Goal: Task Accomplishment & Management: Use online tool/utility

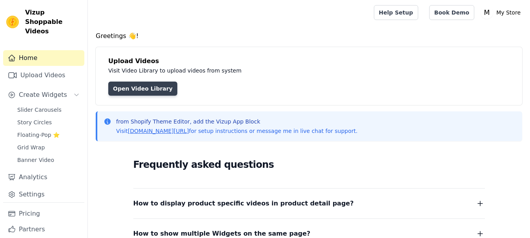
click at [134, 89] on link "Open Video Library" at bounding box center [142, 89] width 69 height 14
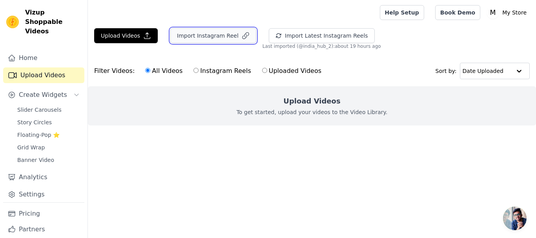
click at [209, 38] on button "Import Instagram Reel" at bounding box center [213, 35] width 86 height 15
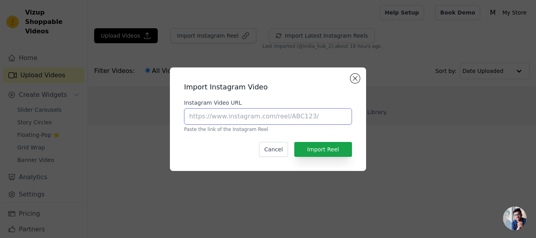
click at [233, 119] on input "Instagram Video URL" at bounding box center [268, 116] width 168 height 16
paste input "https://www.instagram.com/reel/DOX-MZSD474/?utm_source=ig_web_copy_link&igsh=Mz…"
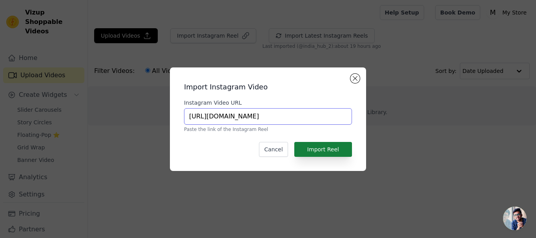
type input "https://www.instagram.com/reel/DOX-MZSD474/?utm_source=ig_web_copy_link&igsh=Mz…"
click at [343, 150] on button "Import Reel" at bounding box center [323, 149] width 58 height 15
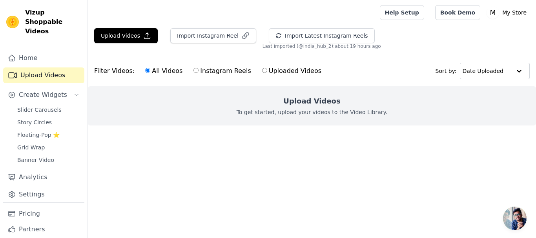
click at [193, 74] on label "Instagram Reels" at bounding box center [222, 71] width 58 height 10
click at [194, 73] on input "Instagram Reels" at bounding box center [196, 70] width 5 height 5
radio input "true"
click at [497, 68] on input "text" at bounding box center [487, 71] width 49 height 16
click at [380, 81] on div "Filter Videos: All Videos Instagram Reels Uploaded Videos Sort by: Date Uploaded" at bounding box center [312, 71] width 448 height 31
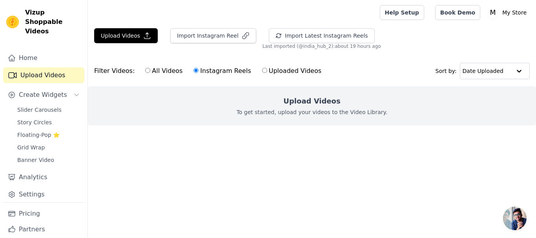
click at [296, 77] on div "All Videos Instagram Reels Uploaded Videos" at bounding box center [233, 71] width 185 height 18
click at [192, 34] on button "Import Instagram Reel" at bounding box center [213, 35] width 86 height 15
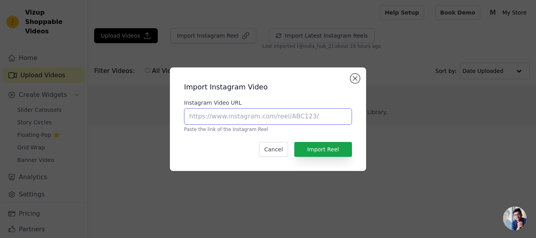
click at [279, 117] on input "Instagram Video URL" at bounding box center [268, 116] width 168 height 16
paste input "https://www.instagram.com/reel/DOX-MZSD474/?utm_source=ig_web_copy_link&igsh=Mz…"
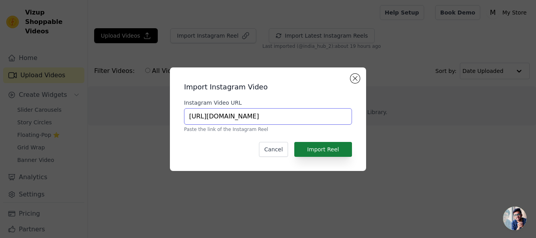
type input "https://www.instagram.com/reel/DOX-MZSD474/?utm_source=ig_web_copy_link&igsh=Mz…"
click at [308, 150] on button "Import Reel" at bounding box center [323, 149] width 58 height 15
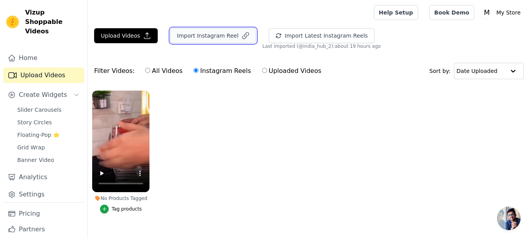
click at [205, 35] on button "Import Instagram Reel" at bounding box center [213, 35] width 86 height 15
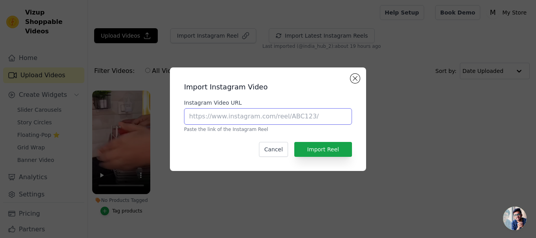
click at [258, 113] on input "Instagram Video URL" at bounding box center [268, 116] width 168 height 16
paste input "https://www.instagram.com/reel/DOX94-YDAEg/?utm_source=ig_web_copy_link&igsh=Mz…"
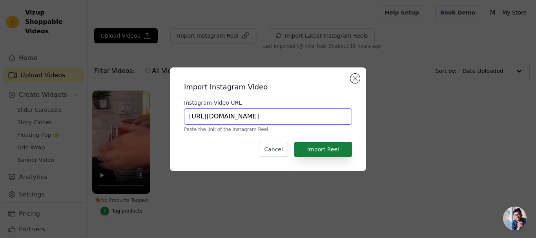
type input "https://www.instagram.com/reel/DOX94-YDAEg/?utm_source=ig_web_copy_link&igsh=Mz…"
click at [311, 150] on button "Import Reel" at bounding box center [323, 149] width 58 height 15
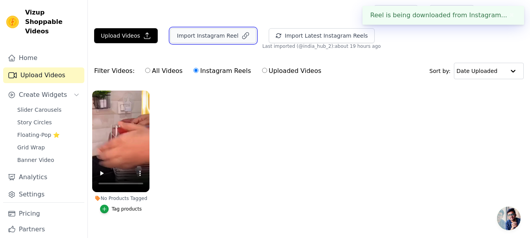
click at [210, 33] on button "Import Instagram Reel" at bounding box center [213, 35] width 86 height 15
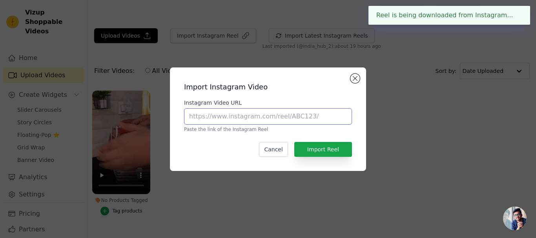
click at [307, 116] on input "Instagram Video URL" at bounding box center [268, 116] width 168 height 16
paste input "https://www.instagram.com/reel/DOX94-YDAEg/?utm_source=ig_web_copy_link&igsh=Mz…"
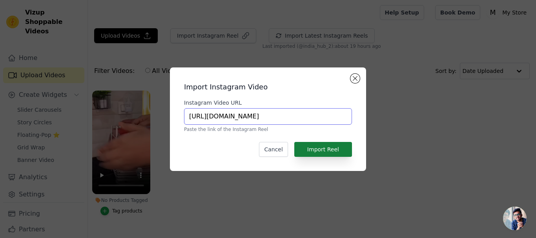
type input "https://www.instagram.com/reel/DOX94-YDAEg/?utm_source=ig_web_copy_link&igsh=Mz…"
click at [327, 146] on button "Import Reel" at bounding box center [323, 149] width 58 height 15
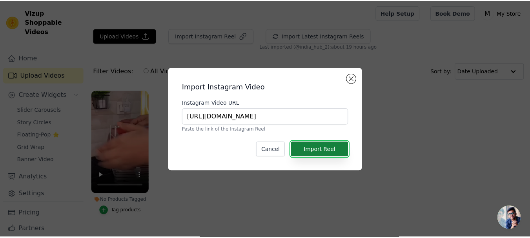
scroll to position [0, 0]
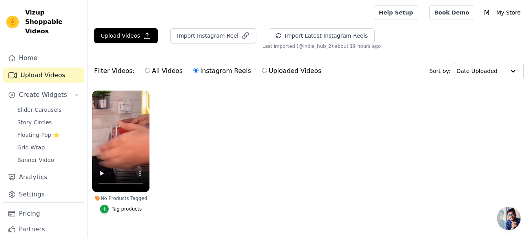
click at [162, 71] on label "All Videos" at bounding box center [164, 71] width 38 height 10
click at [150, 71] on input "All Videos" at bounding box center [147, 70] width 5 height 5
radio input "true"
click at [199, 67] on label "Instagram Reels" at bounding box center [222, 71] width 58 height 10
click at [199, 68] on input "Instagram Reels" at bounding box center [196, 70] width 5 height 5
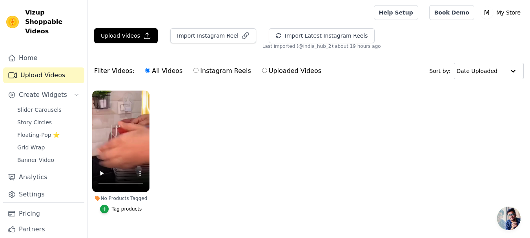
radio input "true"
click at [210, 41] on button "Import Instagram Reel" at bounding box center [213, 35] width 86 height 15
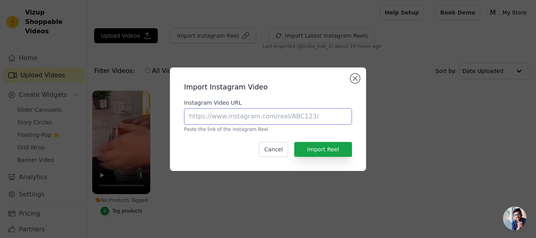
click at [230, 115] on input "Instagram Video URL" at bounding box center [268, 116] width 168 height 16
paste input "https://www.instagram.com/reel/DOX94-YDAEg/?utm_source=ig_web_copy_link&igsh=Mz…"
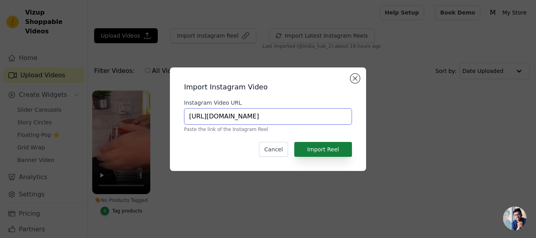
type input "https://www.instagram.com/reel/DOX94-YDAEg/?utm_source=ig_web_copy_link&igsh=Mz…"
click at [321, 148] on button "Import Reel" at bounding box center [323, 149] width 58 height 15
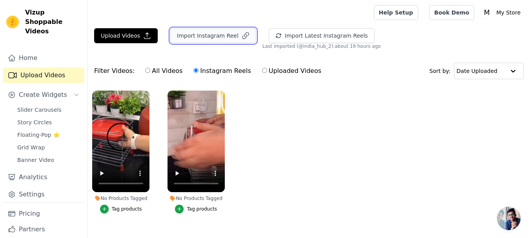
click at [218, 29] on button "Import Instagram Reel" at bounding box center [213, 35] width 86 height 15
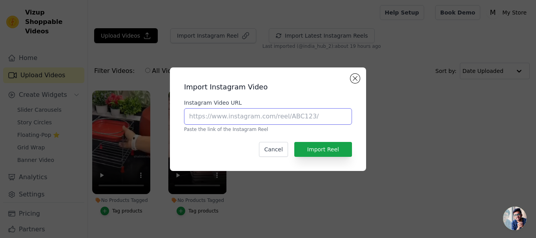
click at [265, 112] on input "Instagram Video URL" at bounding box center [268, 116] width 168 height 16
paste input "https://www.instagram.com/reel/DOX9UeDj2Wj/?utm_source=ig_web_copy_link&igsh=Mz…"
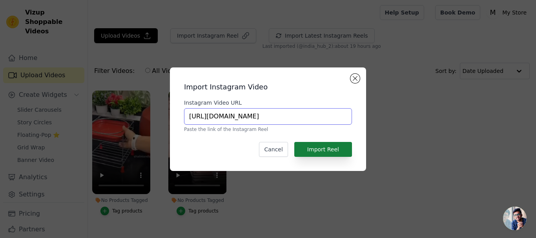
type input "https://www.instagram.com/reel/DOX9UeDj2Wj/?utm_source=ig_web_copy_link&igsh=Mz…"
click at [310, 145] on button "Import Reel" at bounding box center [323, 149] width 58 height 15
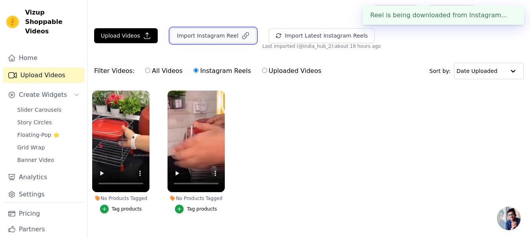
click at [205, 38] on button "Import Instagram Reel" at bounding box center [213, 35] width 86 height 15
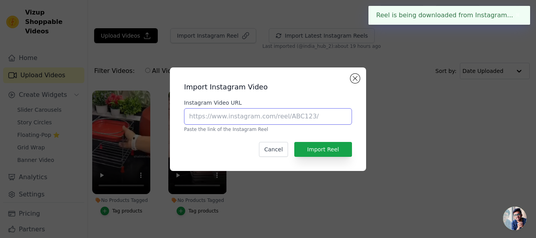
click at [266, 122] on input "Instagram Video URL" at bounding box center [268, 116] width 168 height 16
paste input "https://www.instagram.com/reel/DOX9UeDj2Wj/?utm_source=ig_web_copy_link&igsh=Mz…"
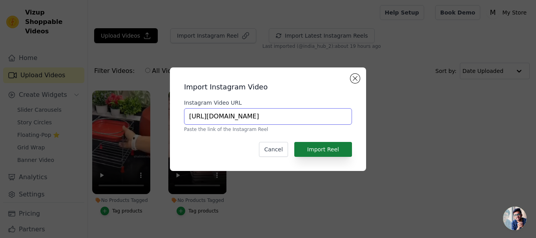
type input "https://www.instagram.com/reel/DOX9UeDj2Wj/?utm_source=ig_web_copy_link&igsh=Mz…"
click at [326, 149] on button "Import Reel" at bounding box center [323, 149] width 58 height 15
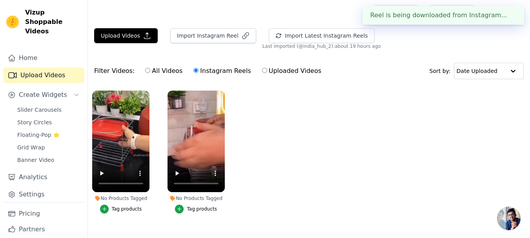
click at [171, 68] on label "All Videos" at bounding box center [164, 71] width 38 height 10
click at [150, 68] on input "All Videos" at bounding box center [147, 70] width 5 height 5
radio input "true"
click at [196, 70] on label "Instagram Reels" at bounding box center [222, 71] width 58 height 10
click at [196, 70] on input "Instagram Reels" at bounding box center [196, 70] width 5 height 5
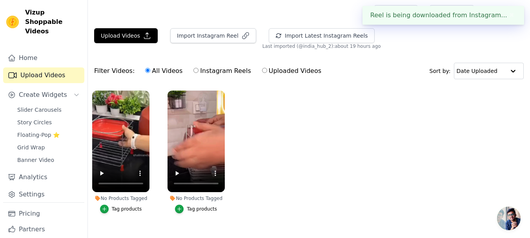
radio input "true"
click at [194, 37] on button "Import Instagram Reel" at bounding box center [213, 35] width 86 height 15
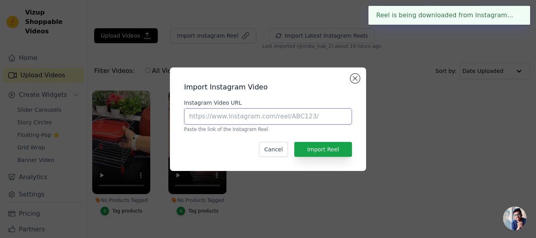
click at [256, 118] on input "Instagram Video URL" at bounding box center [268, 116] width 168 height 16
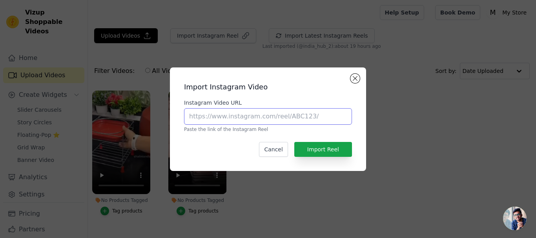
paste input "https://www.instagram.com/reel/DOX9UeDj2Wj/?utm_source=ig_web_copy_link&igsh=Mz…"
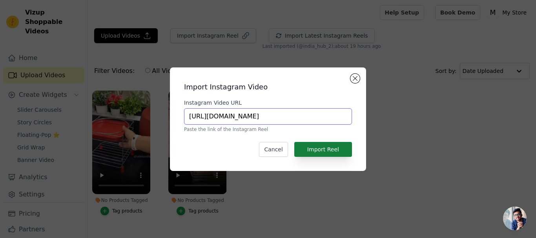
type input "https://www.instagram.com/reel/DOX9UeDj2Wj/?utm_source=ig_web_copy_link&igsh=Mz…"
click at [301, 152] on button "Import Reel" at bounding box center [323, 149] width 58 height 15
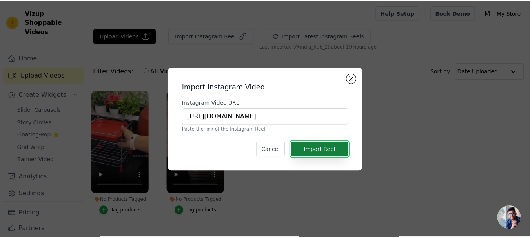
scroll to position [0, 0]
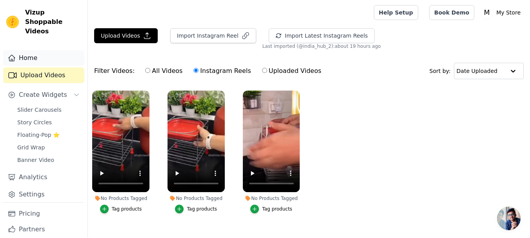
click at [36, 50] on link "Home" at bounding box center [43, 58] width 81 height 16
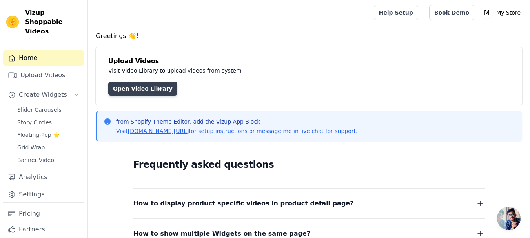
click at [119, 91] on link "Open Video Library" at bounding box center [142, 89] width 69 height 14
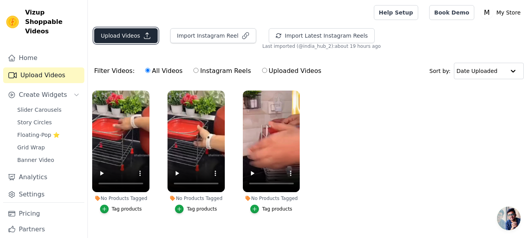
click at [125, 37] on button "Upload Videos" at bounding box center [126, 35] width 64 height 15
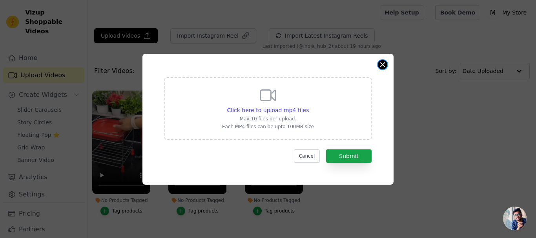
click at [382, 66] on button "Close modal" at bounding box center [382, 64] width 9 height 9
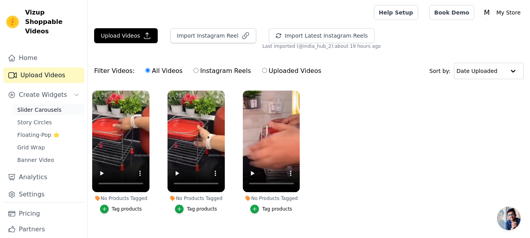
click at [40, 106] on span "Slider Carousels" at bounding box center [39, 110] width 44 height 8
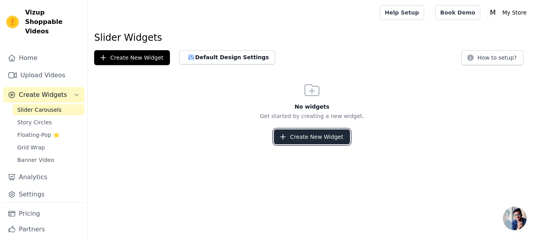
click at [297, 133] on button "Create New Widget" at bounding box center [312, 137] width 76 height 15
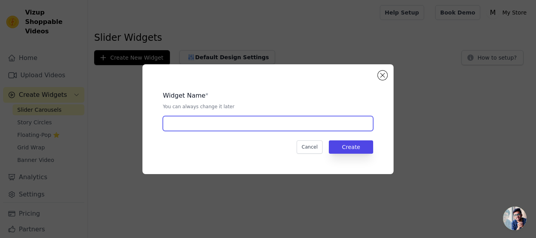
click at [242, 122] on input "text" at bounding box center [268, 123] width 210 height 15
type input "India Best Matka Stand"
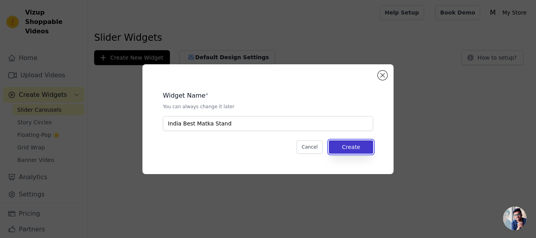
click at [366, 144] on button "Create" at bounding box center [351, 147] width 44 height 13
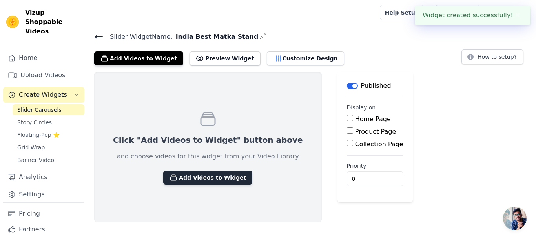
click at [202, 173] on button "Add Videos to Widget" at bounding box center [207, 178] width 89 height 14
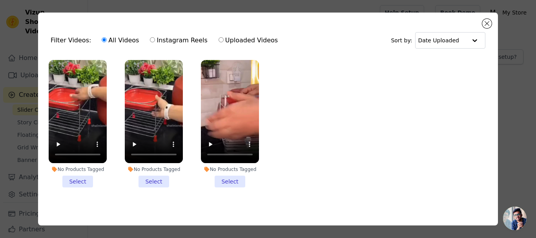
click at [70, 183] on li "No Products Tagged Select" at bounding box center [78, 124] width 58 height 128
click at [0, 0] on input "No Products Tagged Select" at bounding box center [0, 0] width 0 height 0
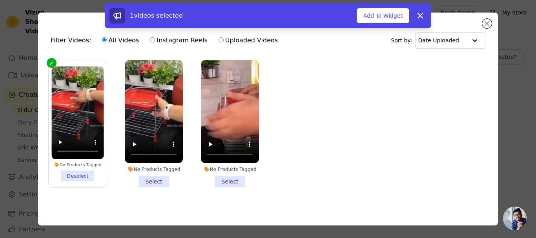
click at [144, 183] on li "No Products Tagged Select" at bounding box center [154, 124] width 58 height 128
click at [0, 0] on input "No Products Tagged Select" at bounding box center [0, 0] width 0 height 0
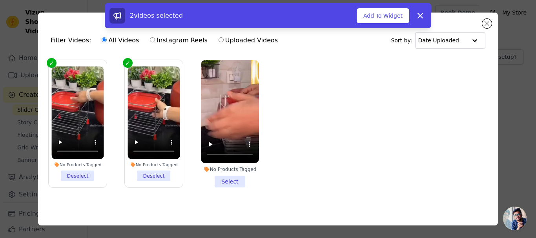
click at [230, 184] on li "No Products Tagged Select" at bounding box center [230, 124] width 58 height 128
click at [0, 0] on input "No Products Tagged Select" at bounding box center [0, 0] width 0 height 0
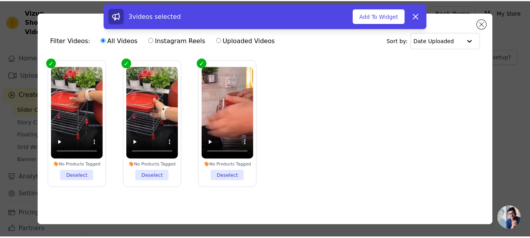
scroll to position [6, 0]
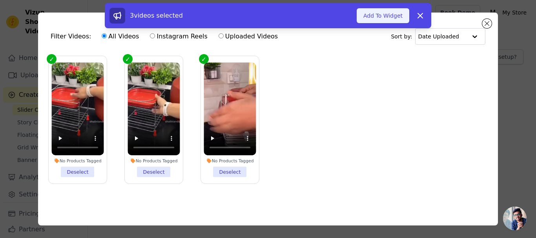
click at [390, 16] on button "Add To Widget" at bounding box center [383, 15] width 53 height 15
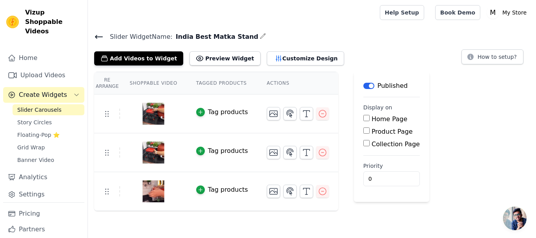
click at [372, 131] on label "Product Page" at bounding box center [392, 131] width 41 height 7
click at [365, 131] on input "Product Page" at bounding box center [367, 131] width 6 height 6
checkbox input "true"
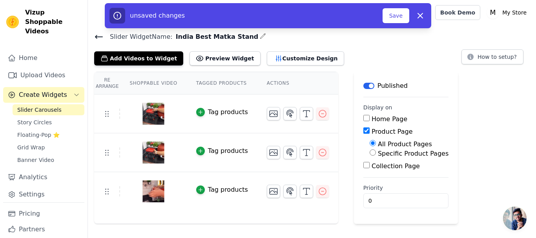
click at [378, 154] on label "Specific Product Pages" at bounding box center [413, 153] width 71 height 7
click at [372, 154] on input "Specific Product Pages" at bounding box center [373, 153] width 6 height 6
radio input "true"
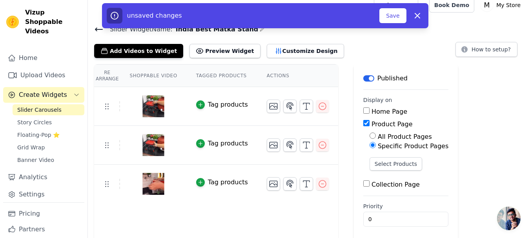
scroll to position [11, 0]
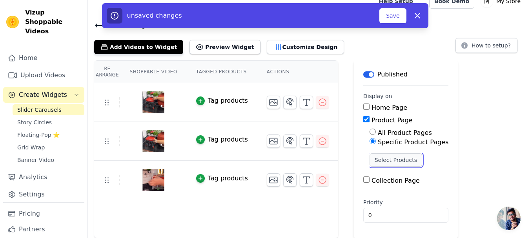
click at [377, 163] on button "Select Products" at bounding box center [396, 159] width 53 height 13
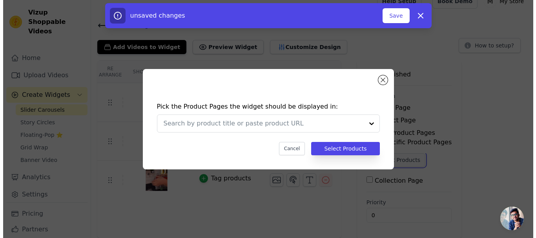
scroll to position [0, 0]
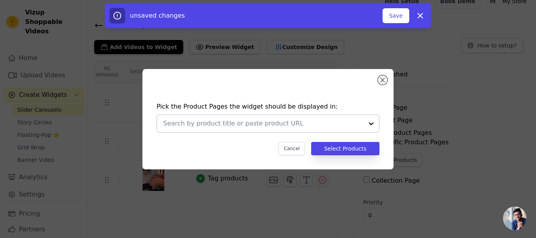
click at [236, 123] on input "text" at bounding box center [263, 123] width 200 height 9
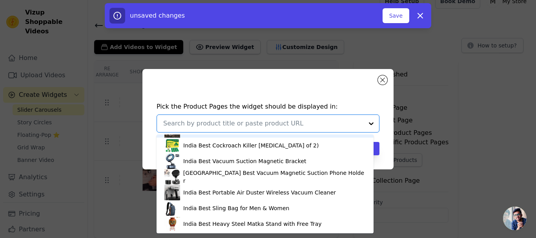
scroll to position [60, 0]
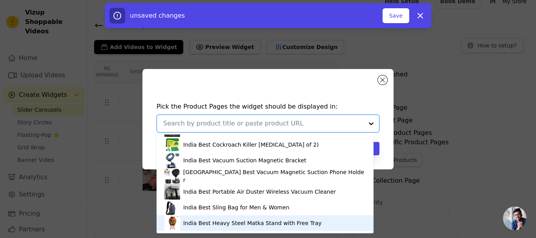
click at [235, 227] on div "India Best Heavy Steel Matka Stand with Free Tray" at bounding box center [264, 224] width 201 height 16
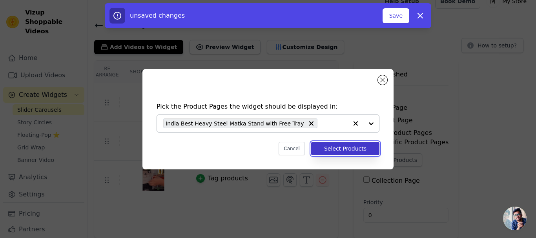
click at [332, 150] on button "Select Products" at bounding box center [345, 148] width 68 height 13
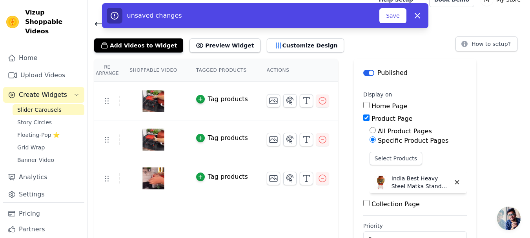
scroll to position [37, 0]
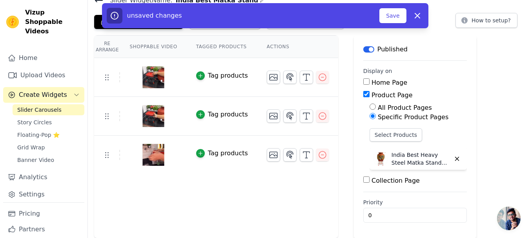
click at [387, 7] on div "unsaved changes Save Dismiss" at bounding box center [265, 15] width 327 height 25
click at [389, 20] on button "Save" at bounding box center [393, 15] width 27 height 15
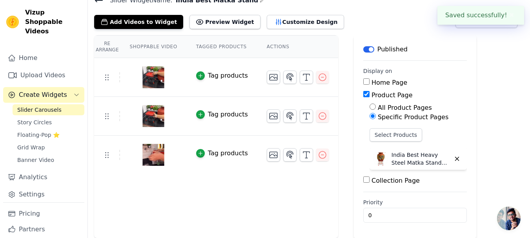
click at [395, 16] on div "Add Videos to Widget Preview Widget Customize Design How to setup?" at bounding box center [309, 20] width 430 height 17
